Goal: Task Accomplishment & Management: Complete application form

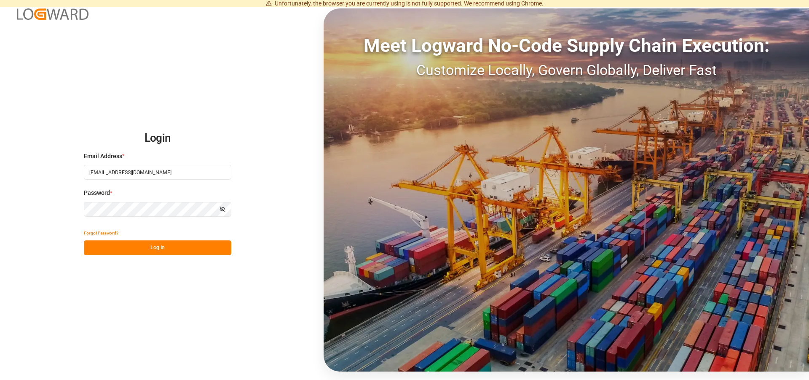
click at [157, 248] on button "Log In" at bounding box center [157, 247] width 147 height 15
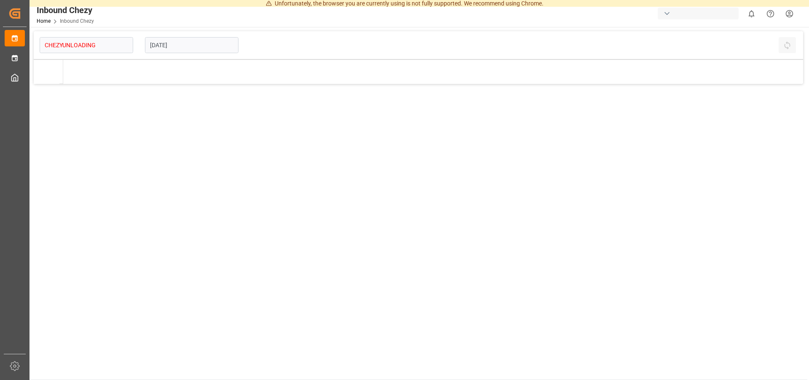
type input "Chezy Unloading"
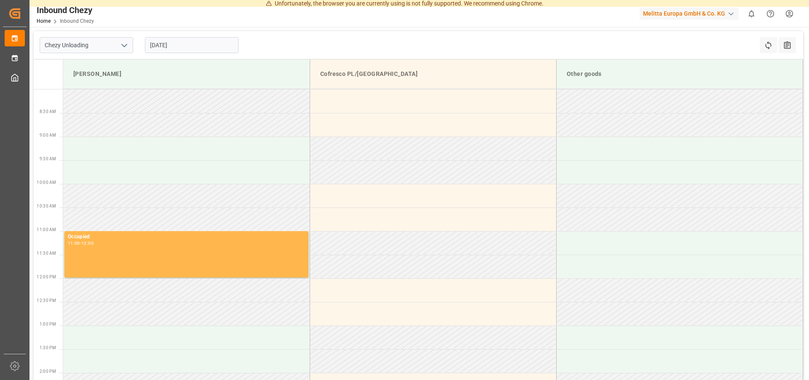
click at [172, 50] on input "[DATE]" at bounding box center [192, 45] width 94 height 16
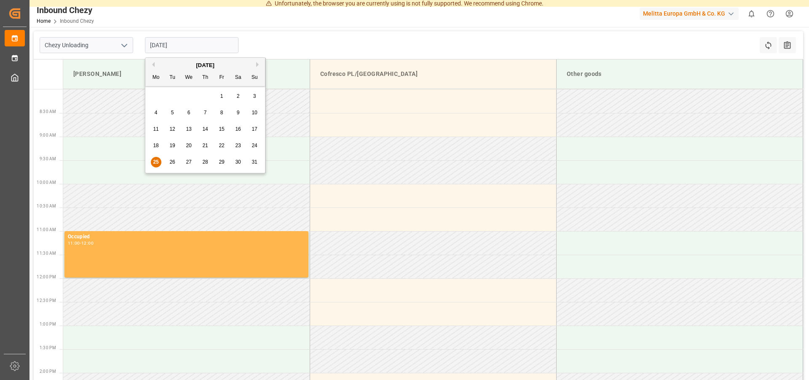
click at [206, 163] on span "28" at bounding box center [204, 162] width 5 height 6
type input "[DATE]"
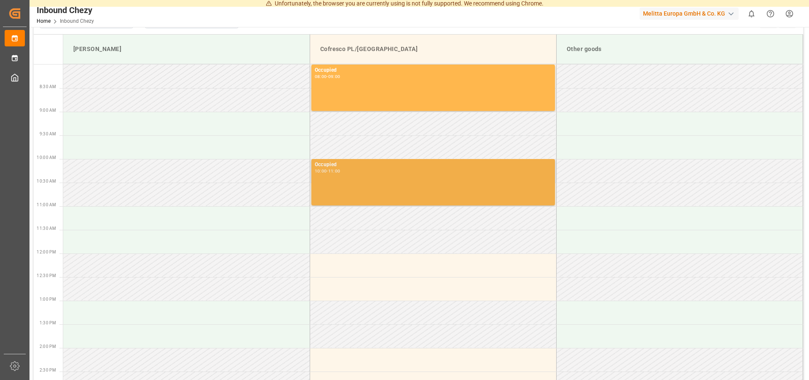
scroll to position [43, 0]
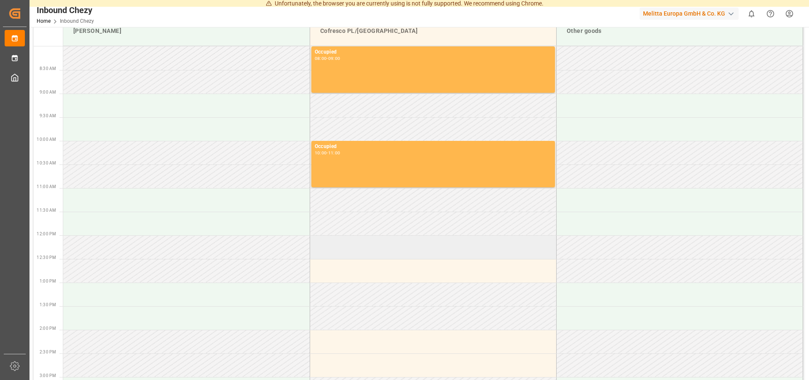
click at [349, 249] on td at bounding box center [433, 247] width 247 height 24
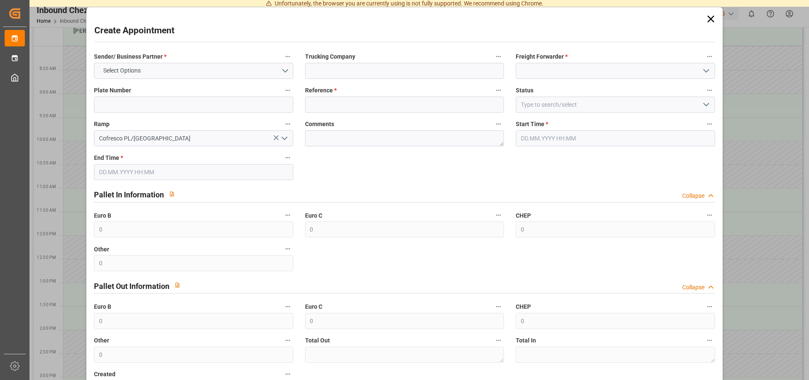
type input "[DATE] 12:00"
type input "[DATE] 13:00"
click at [183, 69] on button "Select Options" at bounding box center [193, 71] width 199 height 16
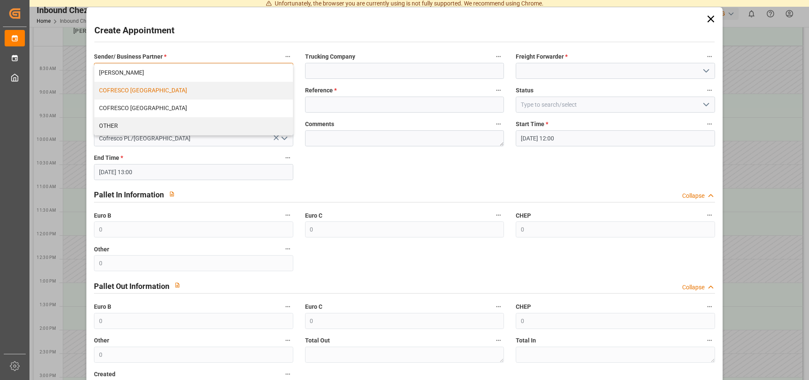
click at [151, 90] on div "COFRESCO [GEOGRAPHIC_DATA]" at bounding box center [193, 91] width 198 height 18
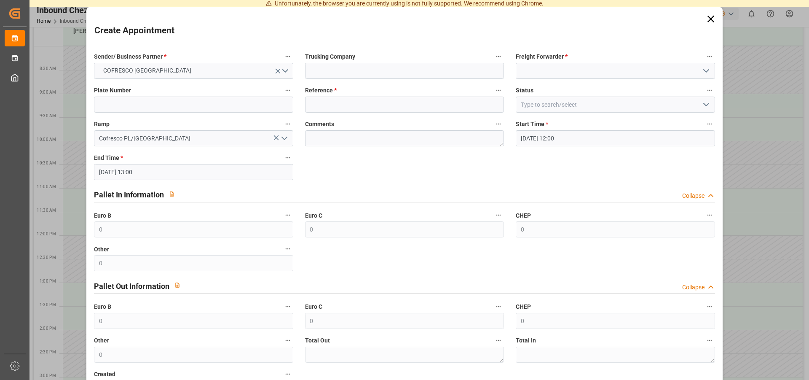
click at [704, 70] on icon "open menu" at bounding box center [706, 71] width 10 height 10
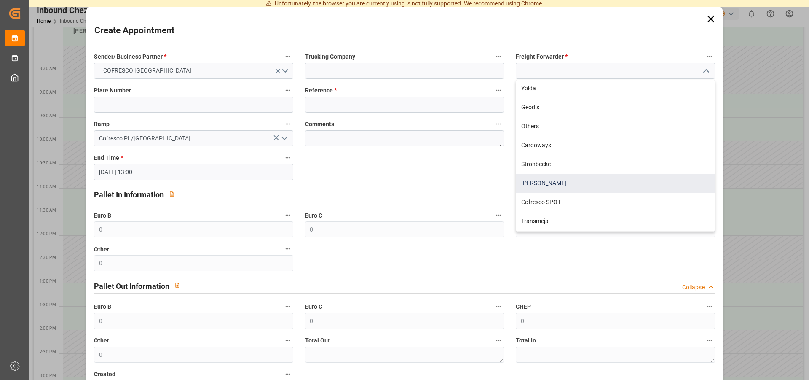
scroll to position [247, 0]
click at [528, 181] on div "FHUT" at bounding box center [615, 183] width 198 height 19
type input "FHUT"
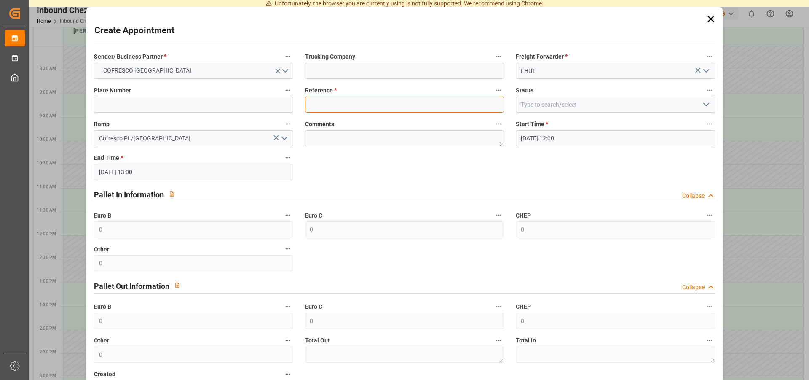
click at [354, 102] on input at bounding box center [404, 105] width 199 height 16
type input "489094"
click at [555, 112] on input at bounding box center [615, 105] width 199 height 16
click at [691, 102] on input at bounding box center [615, 105] width 199 height 16
click at [701, 104] on icon "open menu" at bounding box center [706, 104] width 10 height 10
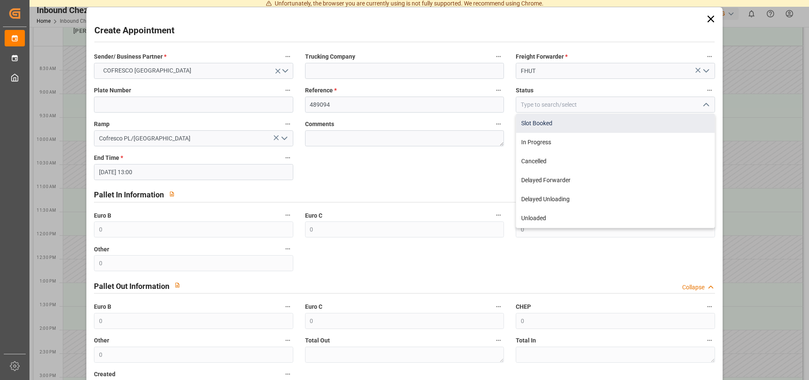
click at [542, 119] on div "Slot Booked" at bounding box center [615, 123] width 198 height 19
type input "Slot Booked"
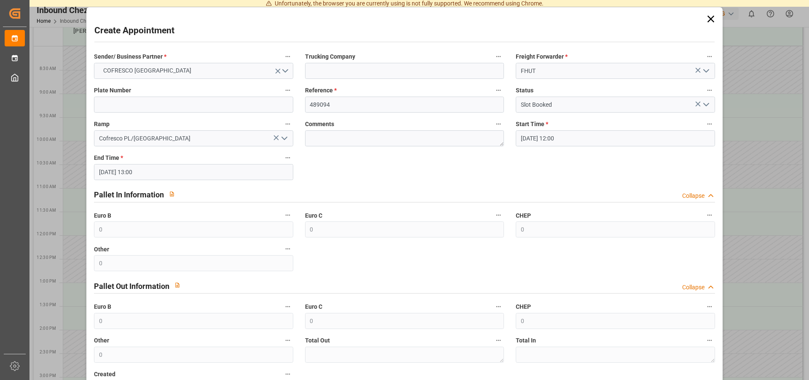
scroll to position [43, 0]
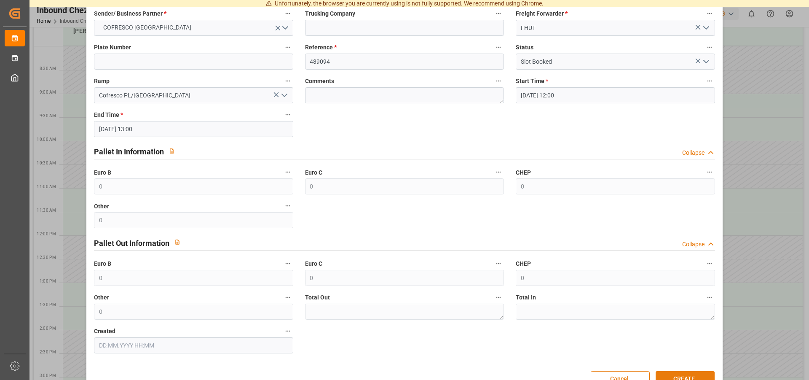
click at [686, 375] on button "CREATE" at bounding box center [685, 379] width 59 height 16
